Goal: Information Seeking & Learning: Find specific fact

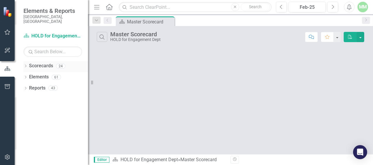
click at [26, 65] on icon "Dropdown" at bounding box center [25, 66] width 4 height 3
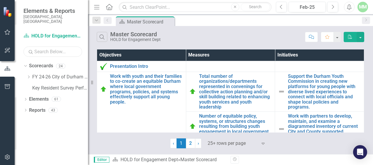
click at [58, 48] on input "text" at bounding box center [52, 52] width 59 height 10
type input "human"
click at [52, 85] on link "Human Resources" at bounding box center [63, 88] width 50 height 7
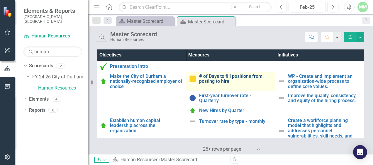
click at [219, 80] on link "# of Days to fill positions from posting to hire" at bounding box center [235, 79] width 73 height 10
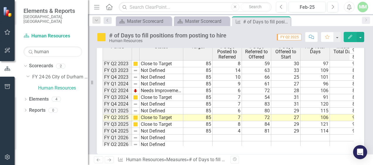
click at [115, 108] on td "FY Q1 2025" at bounding box center [117, 111] width 29 height 7
